Goal: Find specific page/section: Find specific page/section

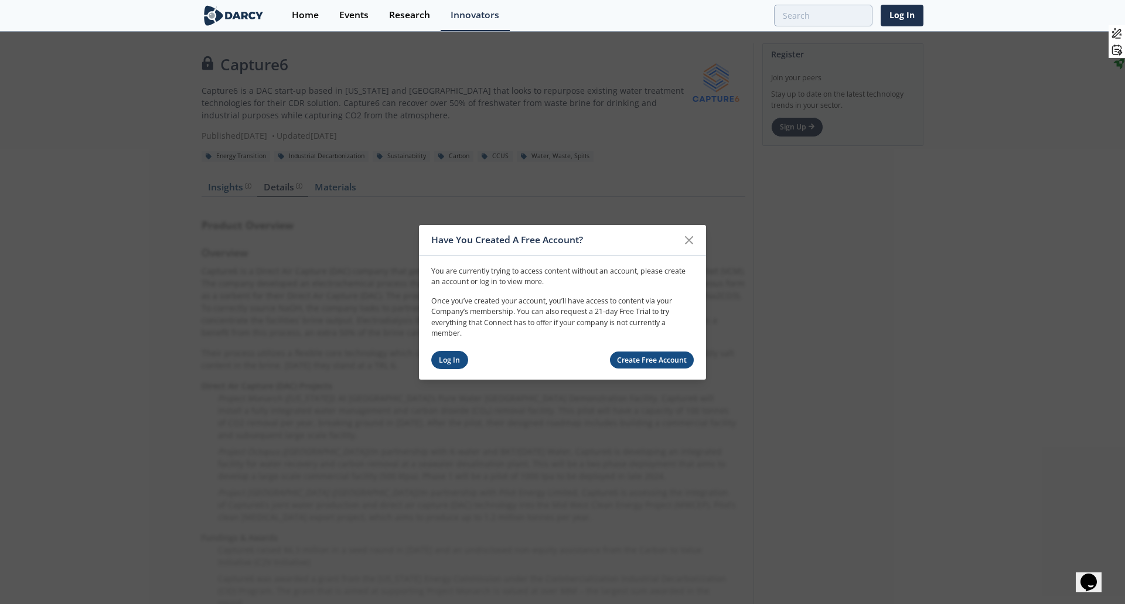
click at [445, 367] on link "Log In" at bounding box center [449, 360] width 37 height 18
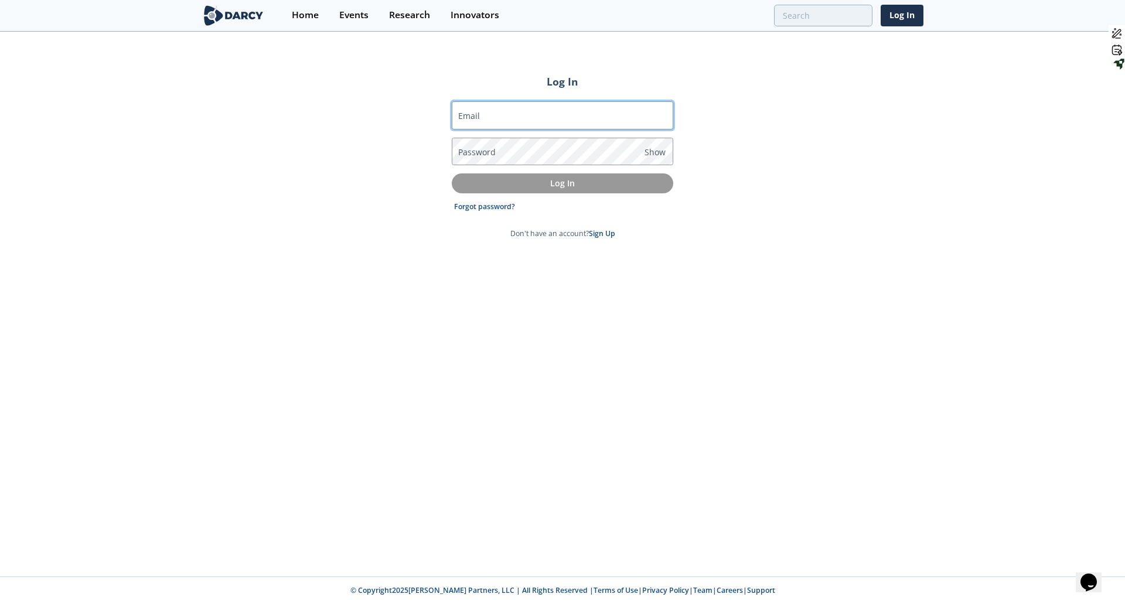
type input "[EMAIL_ADDRESS][DOMAIN_NAME]"
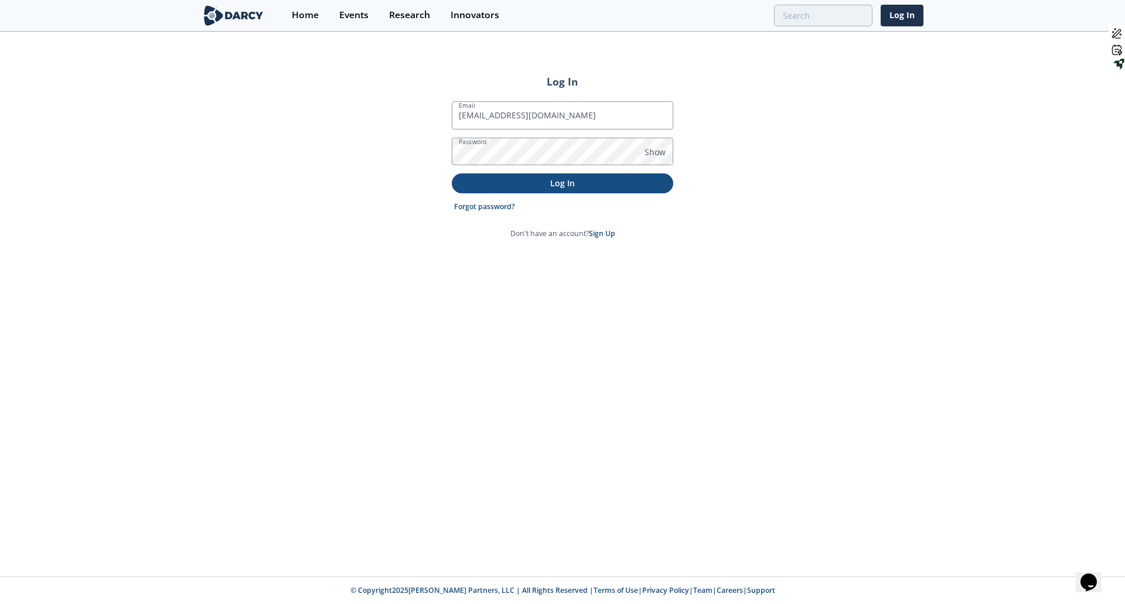
click at [528, 179] on p "Log In" at bounding box center [562, 183] width 205 height 12
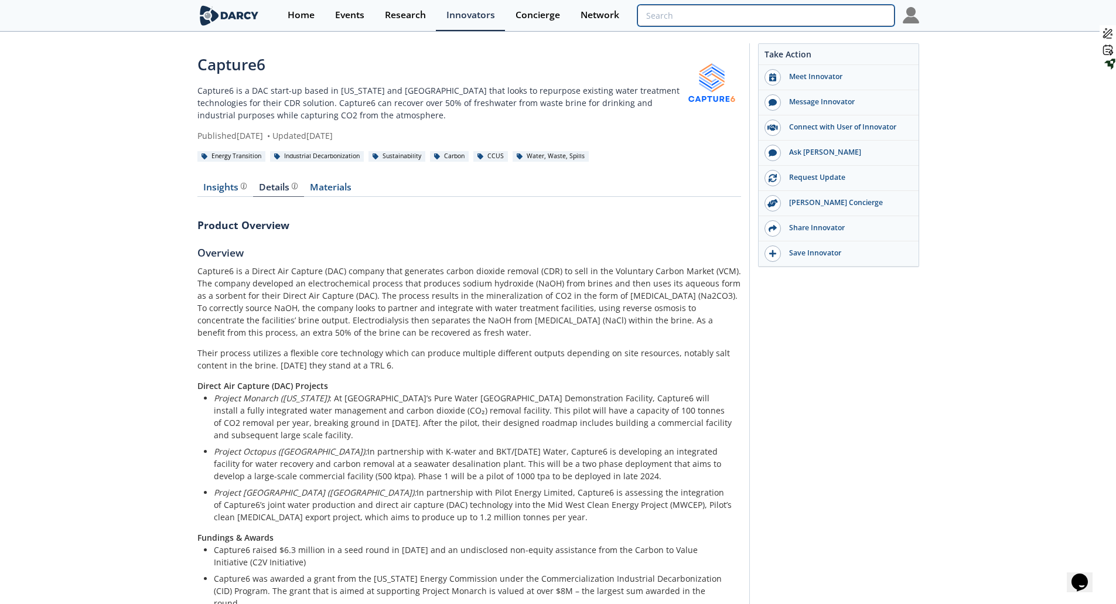
click at [851, 9] on input "search" at bounding box center [765, 16] width 257 height 22
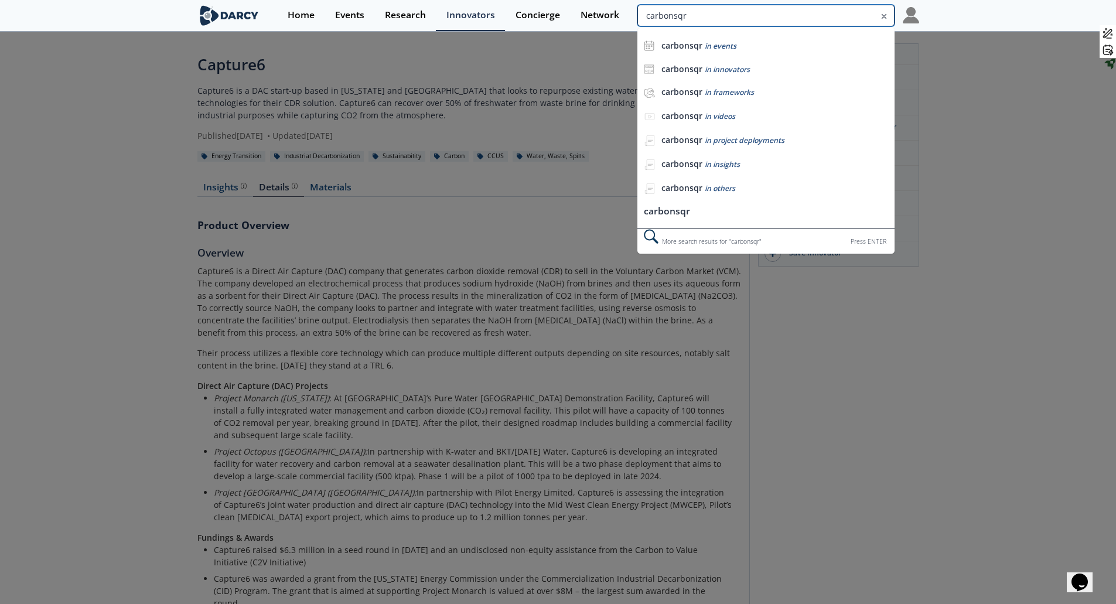
type input "carbonsqr"
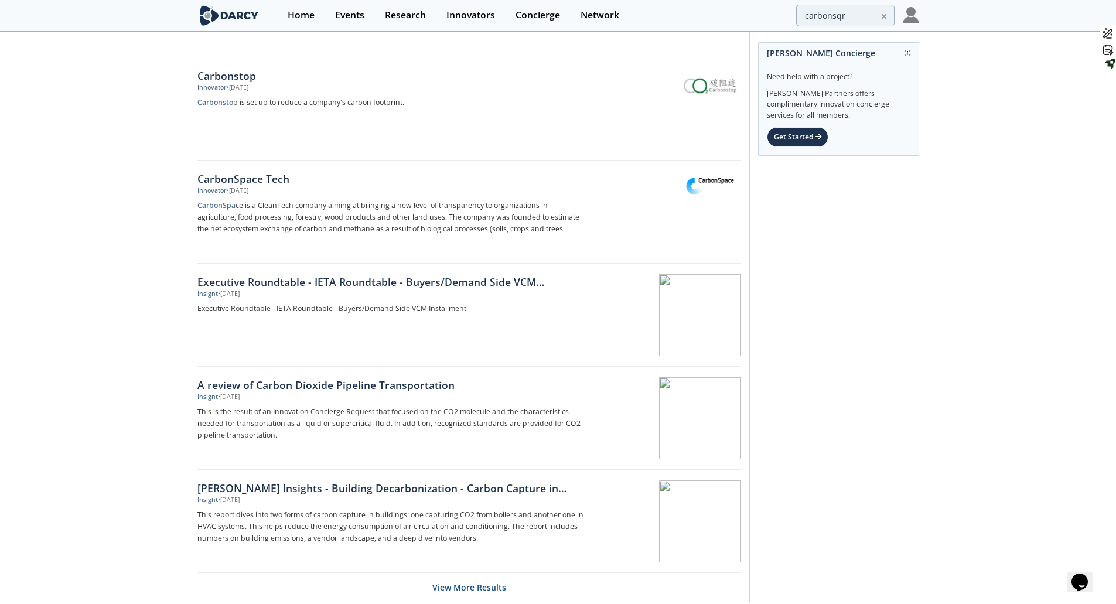
scroll to position [1582, 0]
